Goal: Task Accomplishment & Management: Use online tool/utility

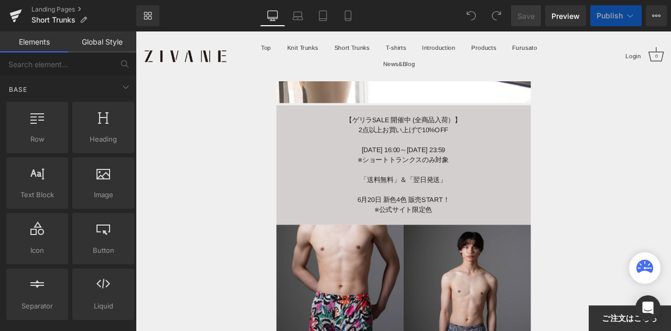
scroll to position [367, 0]
click at [406, 190] on div at bounding box center [452, 195] width 301 height 12
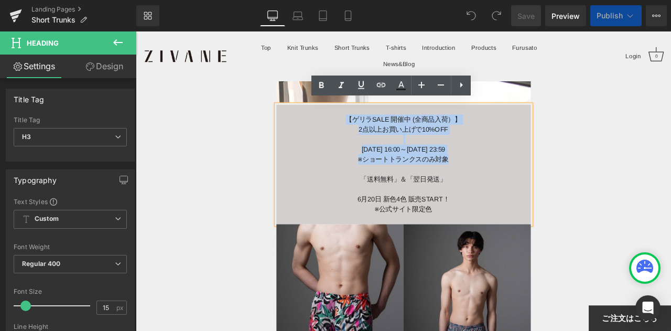
drag, startPoint x: 383, startPoint y: 128, endPoint x: 497, endPoint y: 185, distance: 127.5
click at [497, 185] on div "【ゲリラSALE 開催中 (全商品入荷）】 2点以上お買い上げで10%OFF [DATE] 16:00～[DATE] 23:59 ※ショートトランクスのみ対象…" at bounding box center [452, 189] width 301 height 142
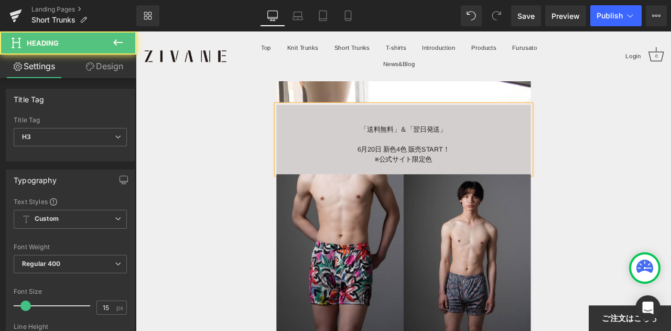
click at [402, 143] on span "「送料無料」＆「翌日発送」" at bounding box center [453, 147] width 102 height 9
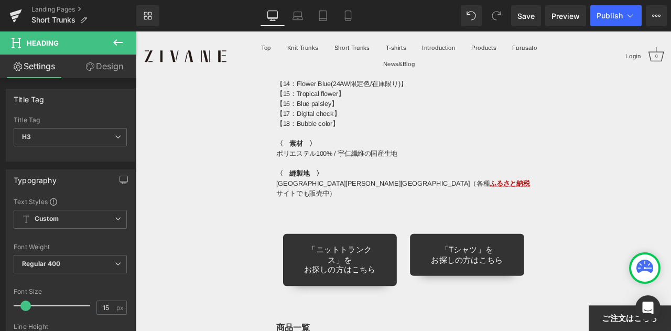
scroll to position [7183, 0]
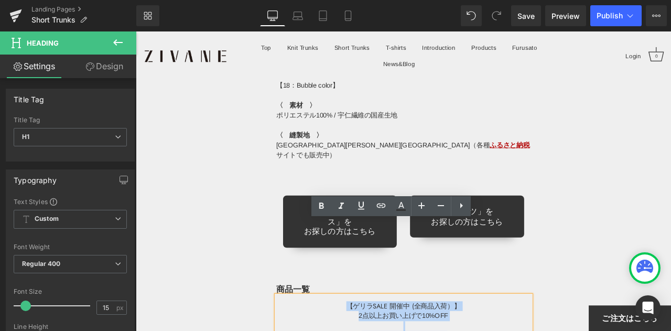
drag, startPoint x: 385, startPoint y: 268, endPoint x: 515, endPoint y: 314, distance: 137.8
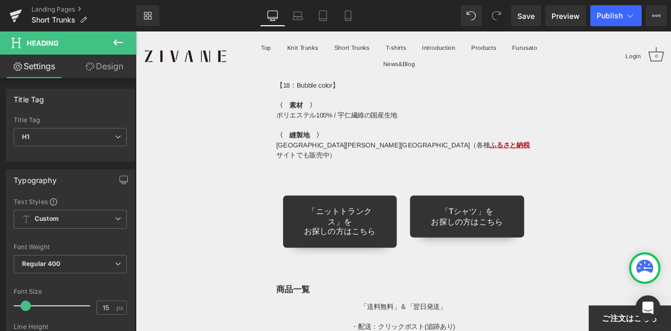
click at [613, 27] on div "Library Desktop Desktop Laptop Tablet Mobile Save Preview Publish Scheduled Vie…" at bounding box center [403, 15] width 535 height 31
click at [613, 24] on button "Publish" at bounding box center [615, 15] width 51 height 21
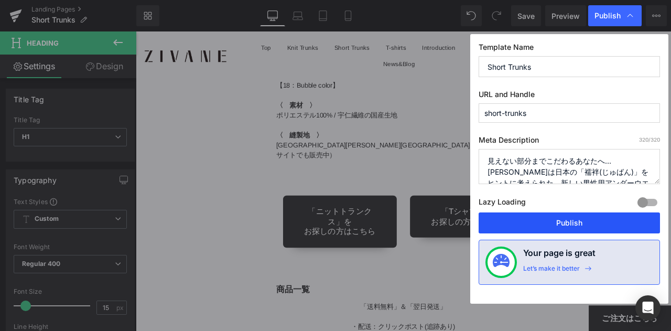
click at [582, 224] on button "Publish" at bounding box center [569, 222] width 181 height 21
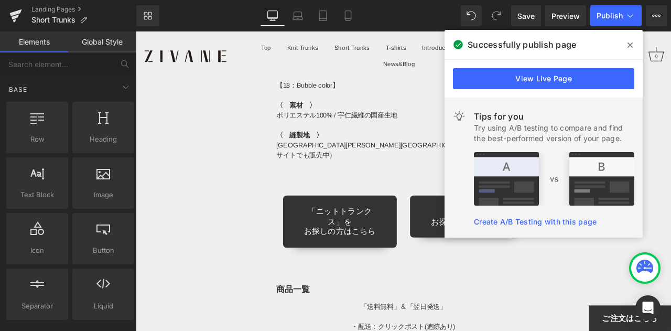
click at [632, 45] on icon at bounding box center [629, 45] width 5 height 8
